Goal: Transaction & Acquisition: Download file/media

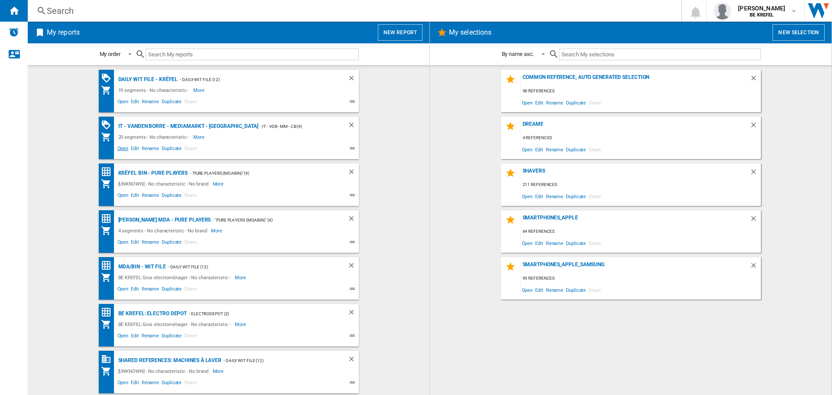
click at [122, 149] on span "Open" at bounding box center [123, 149] width 14 height 10
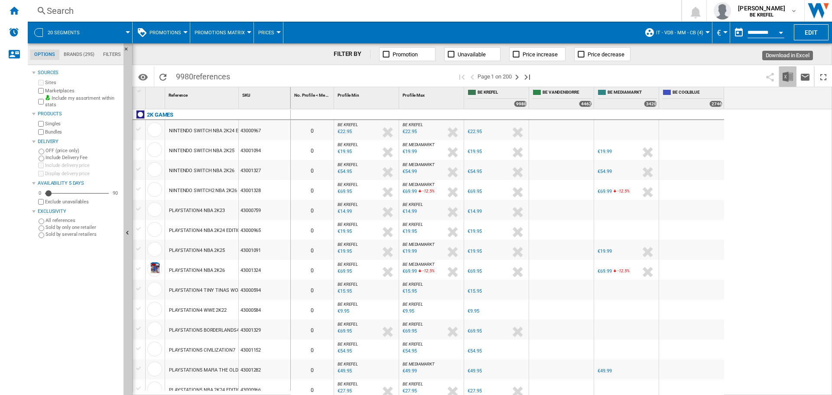
click at [785, 80] on img "Download in Excel" at bounding box center [787, 76] width 10 height 10
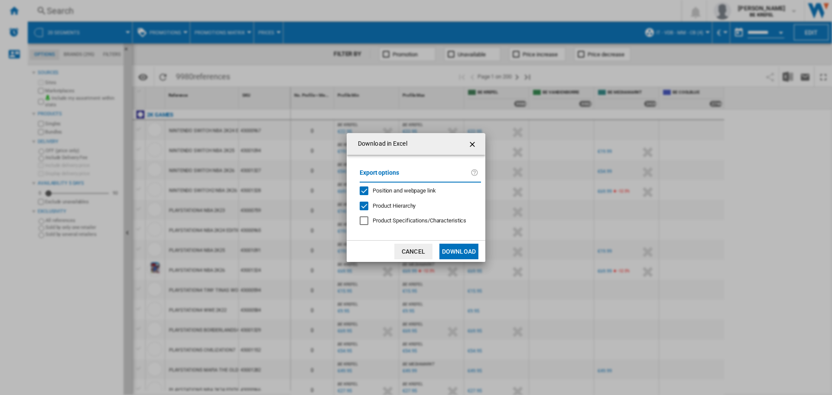
click at [463, 248] on button "Download" at bounding box center [458, 251] width 39 height 16
